Goal: Task Accomplishment & Management: Manage account settings

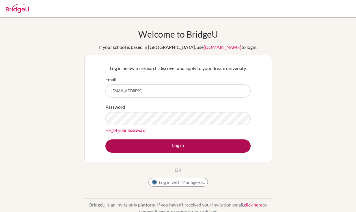
type input "[EMAIL_ADDRESS]"
click at [191, 149] on button "Log in" at bounding box center [177, 145] width 145 height 13
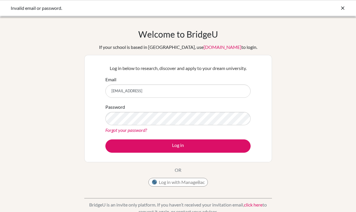
click at [167, 95] on input "[EMAIL_ADDRESS]" at bounding box center [177, 90] width 145 height 13
type input "[EMAIL_ADDRESS][DOMAIN_NAME]"
click at [189, 158] on div "Log in below to research, discover and apply to your dream university. Email [E…" at bounding box center [178, 108] width 188 height 107
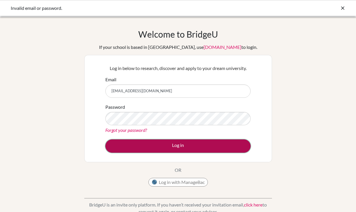
click at [189, 152] on button "Log in" at bounding box center [177, 145] width 145 height 13
